Goal: Task Accomplishment & Management: Use online tool/utility

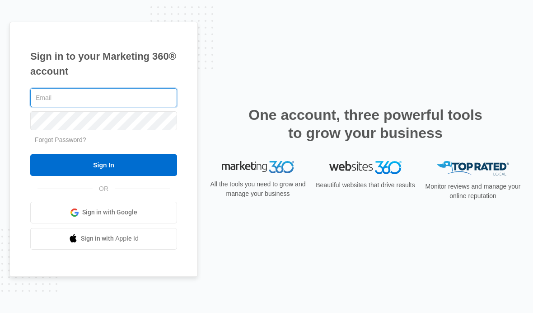
type input "jperry@thermaltouch.com"
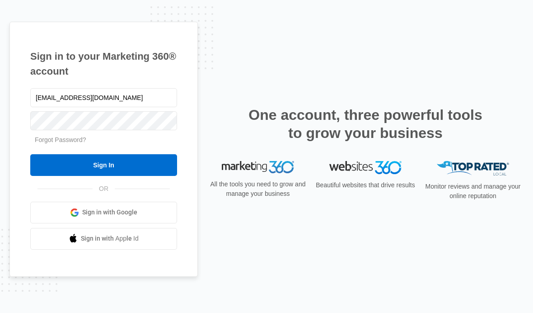
click at [157, 176] on input "Sign In" at bounding box center [103, 165] width 147 height 22
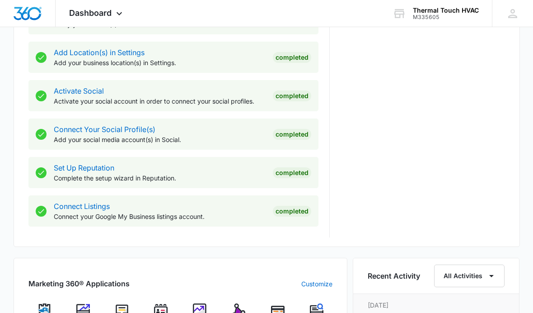
scroll to position [352, 0]
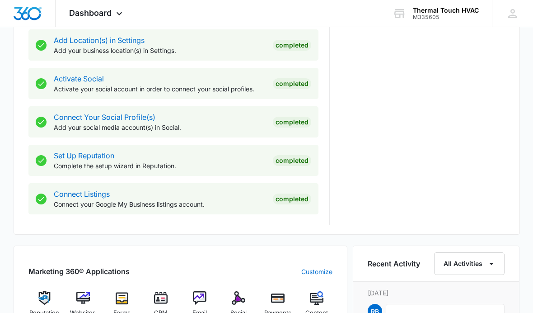
click at [168, 297] on img at bounding box center [161, 298] width 14 height 14
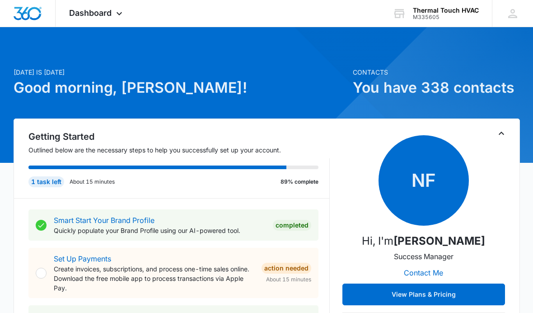
scroll to position [389, 0]
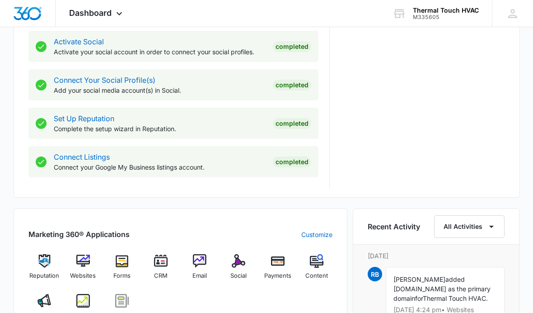
click at [235, 267] on img at bounding box center [239, 261] width 14 height 14
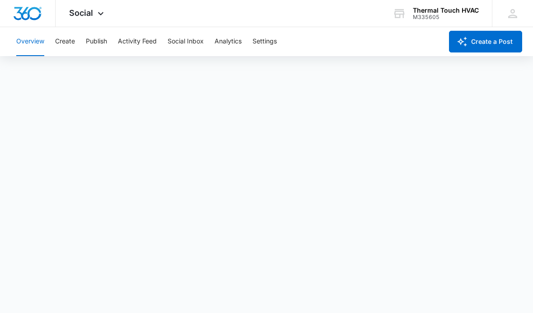
click at [37, 14] on img "Dashboard" at bounding box center [27, 14] width 29 height 14
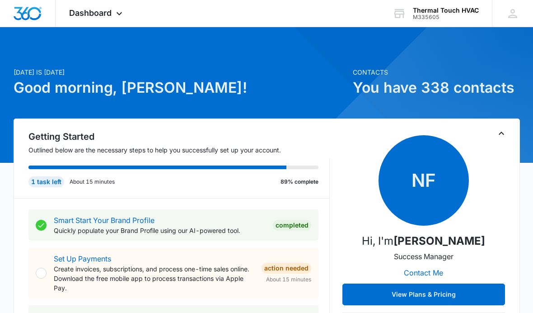
click at [195, 283] on p "Create invoices, subscriptions, and process one-time sales online. Download the…" at bounding box center [154, 278] width 201 height 28
click at [109, 259] on link "Set Up Payments" at bounding box center [82, 258] width 57 height 9
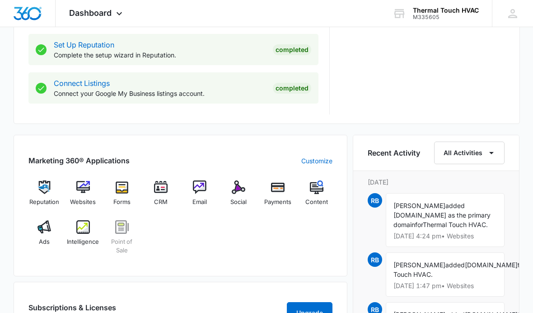
scroll to position [499, 0]
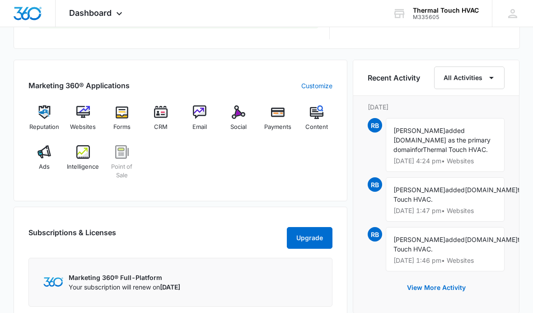
click at [451, 298] on button "View More Activity" at bounding box center [436, 288] width 77 height 22
